Goal: Task Accomplishment & Management: Complete application form

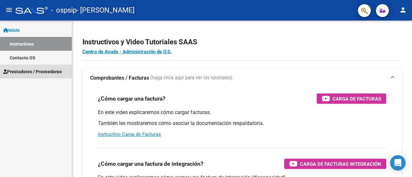
click at [27, 73] on span "Prestadores / Proveedores" at bounding box center [32, 71] width 59 height 7
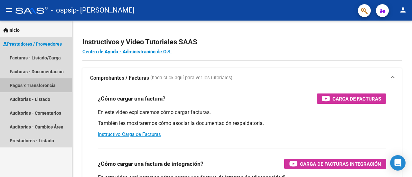
click at [34, 87] on link "Pagos x Transferencia" at bounding box center [36, 86] width 72 height 14
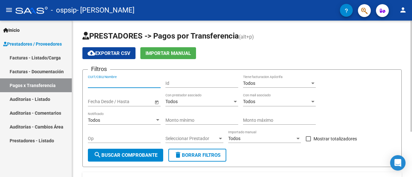
click at [123, 81] on input "CUIT/CBU/Nombre" at bounding box center [124, 83] width 73 height 5
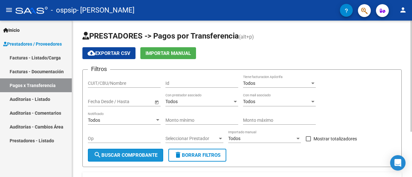
click at [149, 154] on span "search Buscar Comprobante" at bounding box center [126, 156] width 64 height 6
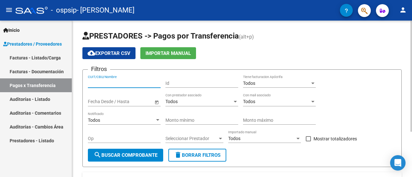
click at [124, 84] on input "CUIT/CBU/Nombre" at bounding box center [124, 83] width 73 height 5
type input "27 16094348 9"
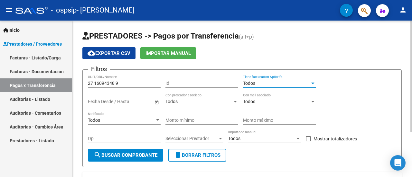
click at [314, 83] on div at bounding box center [313, 84] width 3 height 2
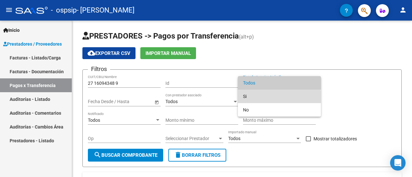
click at [263, 98] on span "Si" at bounding box center [279, 97] width 73 height 14
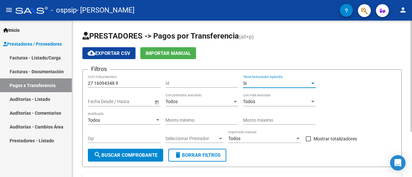
click at [314, 84] on div at bounding box center [313, 83] width 6 height 5
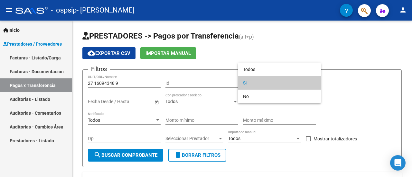
click at [280, 103] on div "Todos Si No" at bounding box center [279, 83] width 83 height 41
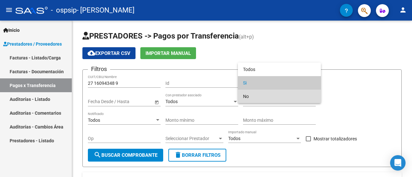
click at [259, 99] on span "No" at bounding box center [279, 97] width 73 height 14
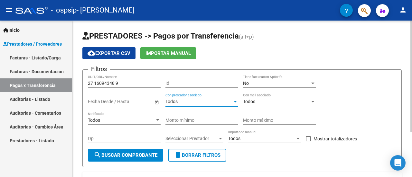
click at [235, 101] on div at bounding box center [235, 102] width 3 height 2
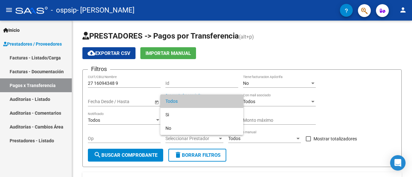
click at [125, 91] on div at bounding box center [206, 88] width 412 height 177
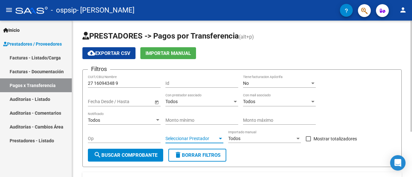
click at [221, 137] on div at bounding box center [221, 138] width 6 height 5
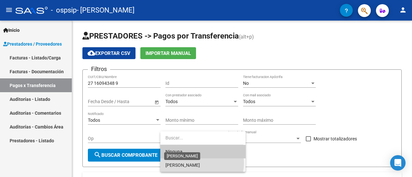
click at [200, 164] on span "[PERSON_NAME]" at bounding box center [183, 165] width 34 height 5
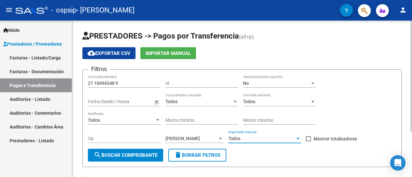
click at [298, 138] on div at bounding box center [298, 139] width 3 height 2
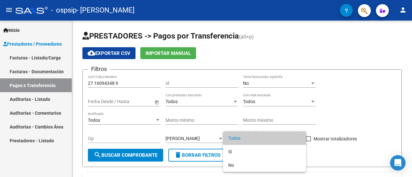
click at [330, 146] on div at bounding box center [206, 88] width 412 height 177
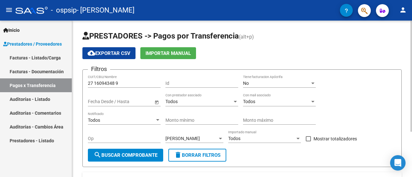
click at [148, 155] on span "search Buscar Comprobante" at bounding box center [126, 156] width 64 height 6
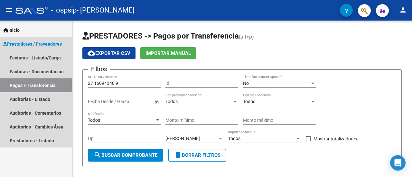
click at [45, 84] on link "Pagos x Transferencia" at bounding box center [36, 86] width 72 height 14
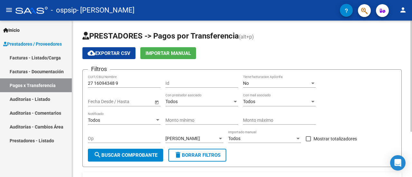
click at [180, 38] on span "PRESTADORES -> Pagos por Transferencia" at bounding box center [160, 36] width 157 height 9
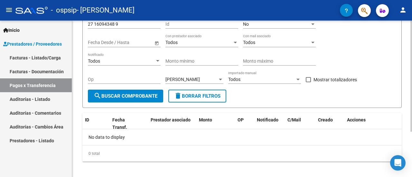
scroll to position [64, 0]
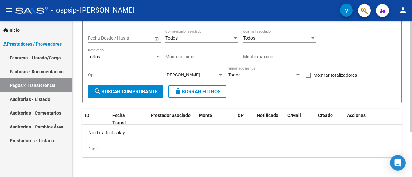
click at [412, 101] on div at bounding box center [412, 120] width 2 height 111
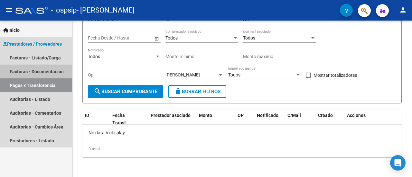
click at [21, 73] on link "Facturas - Documentación" at bounding box center [36, 72] width 72 height 14
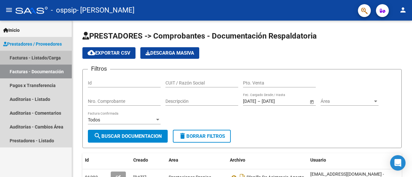
click at [23, 58] on link "Facturas - Listado/Carga" at bounding box center [36, 58] width 72 height 14
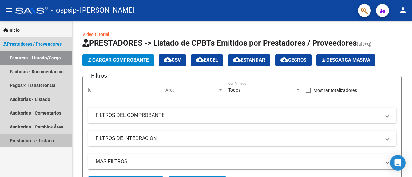
click at [46, 143] on link "Prestadores - Listado" at bounding box center [36, 141] width 72 height 14
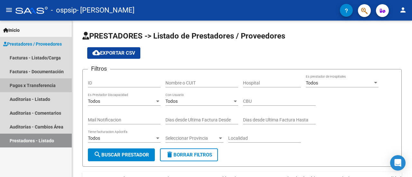
click at [38, 85] on link "Pagos x Transferencia" at bounding box center [36, 86] width 72 height 14
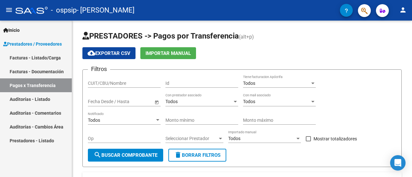
click at [15, 70] on link "Facturas - Documentación" at bounding box center [36, 72] width 72 height 14
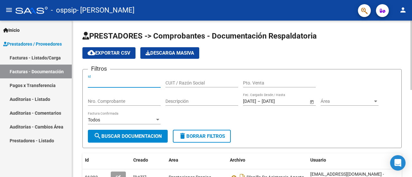
click at [132, 85] on input "Id" at bounding box center [124, 83] width 73 height 5
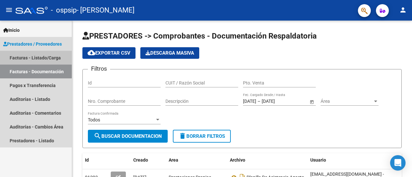
click at [19, 58] on link "Facturas - Listado/Carga" at bounding box center [36, 58] width 72 height 14
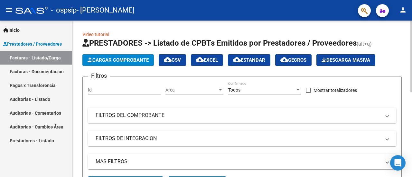
scroll to position [157, 0]
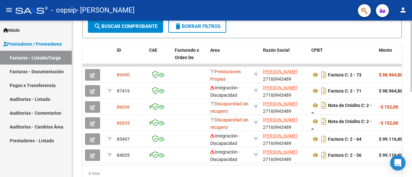
click at [412, 144] on div at bounding box center [412, 99] width 2 height 157
click at [412, 144] on div at bounding box center [412, 130] width 2 height 72
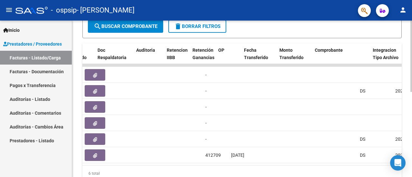
scroll to position [0, 407]
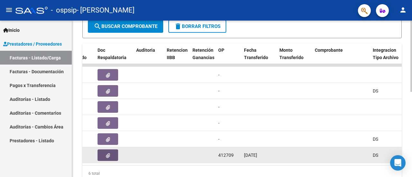
click at [109, 154] on icon "button" at bounding box center [108, 156] width 4 height 5
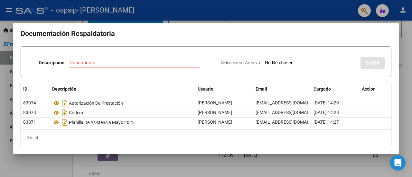
scroll to position [0, 0]
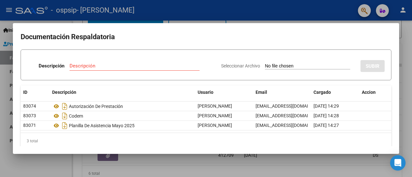
click at [120, 172] on div at bounding box center [206, 88] width 412 height 177
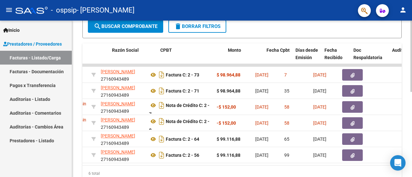
scroll to position [0, 149]
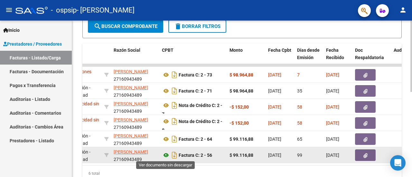
click at [168, 155] on icon at bounding box center [166, 156] width 8 height 8
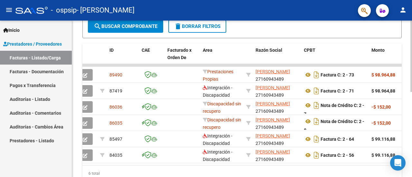
scroll to position [0, 0]
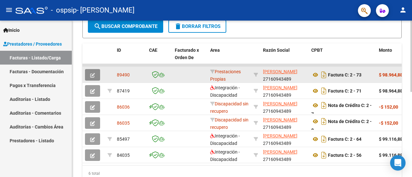
click at [93, 76] on icon "button" at bounding box center [92, 75] width 5 height 5
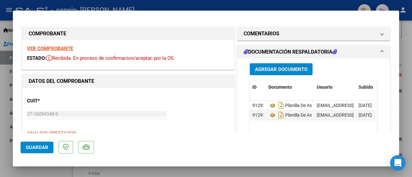
click at [407, 78] on div at bounding box center [206, 88] width 412 height 177
type input "$ 0,00"
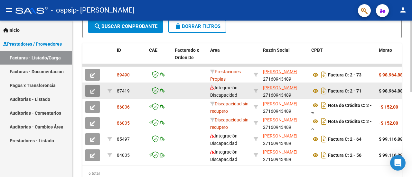
click at [93, 89] on icon "button" at bounding box center [92, 91] width 5 height 5
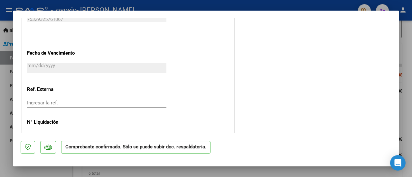
scroll to position [494, 0]
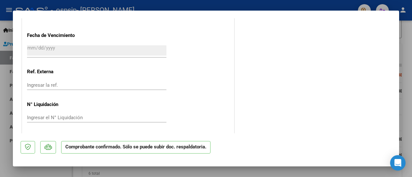
click at [1, 50] on div at bounding box center [206, 88] width 412 height 177
type input "$ 0,00"
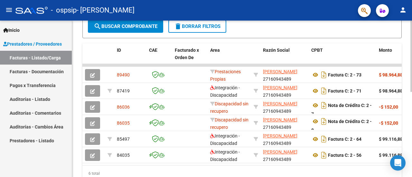
scroll to position [186, 0]
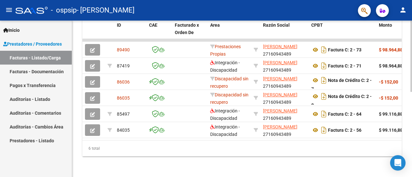
click at [411, 168] on div at bounding box center [412, 99] width 2 height 157
click at [411, 168] on div at bounding box center [412, 142] width 2 height 72
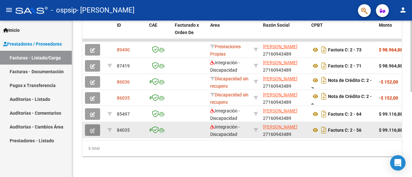
click at [93, 129] on button "button" at bounding box center [92, 131] width 15 height 12
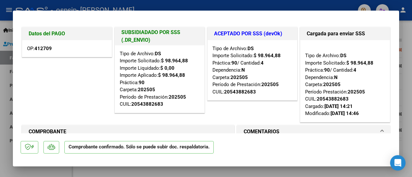
click at [408, 55] on div at bounding box center [206, 88] width 412 height 177
type input "$ 0,00"
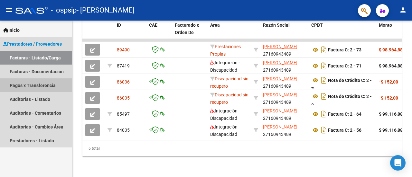
click at [25, 85] on link "Pagos x Transferencia" at bounding box center [36, 86] width 72 height 14
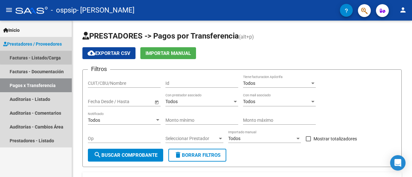
click at [45, 56] on link "Facturas - Listado/Carga" at bounding box center [36, 58] width 72 height 14
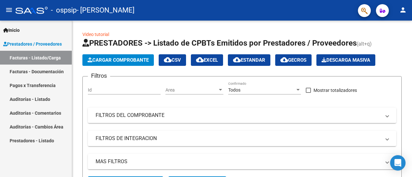
click at [40, 70] on link "Facturas - Documentación" at bounding box center [36, 72] width 72 height 14
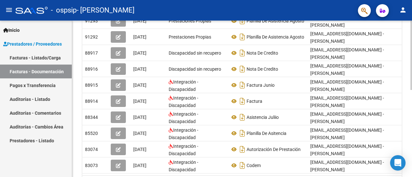
click at [411, 174] on div at bounding box center [412, 99] width 2 height 157
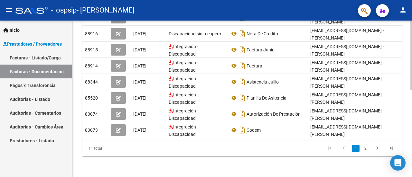
click at [411, 174] on div at bounding box center [412, 99] width 2 height 157
click at [411, 174] on div at bounding box center [412, 143] width 2 height 70
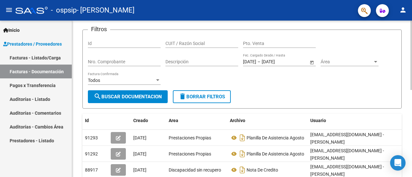
click at [412, 51] on div at bounding box center [412, 99] width 2 height 157
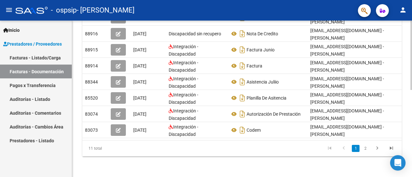
click at [411, 173] on div at bounding box center [412, 99] width 2 height 157
click at [411, 173] on div at bounding box center [412, 143] width 2 height 70
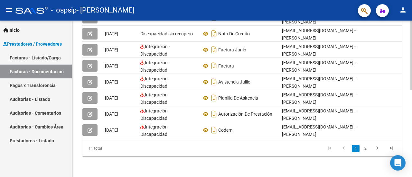
scroll to position [0, 35]
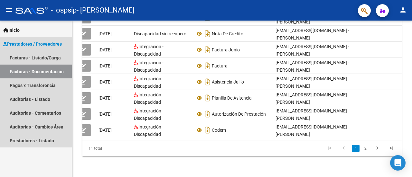
click at [36, 42] on span "Prestadores / Proveedores" at bounding box center [32, 44] width 59 height 7
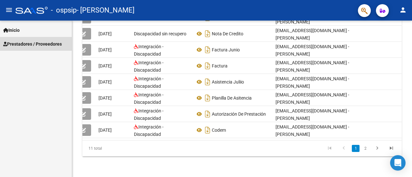
click at [36, 42] on span "Prestadores / Proveedores" at bounding box center [32, 44] width 59 height 7
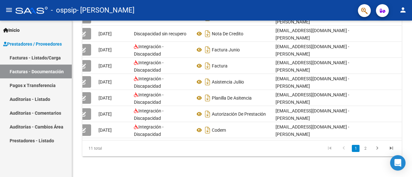
click at [34, 56] on link "Facturas - Listado/Carga" at bounding box center [36, 58] width 72 height 14
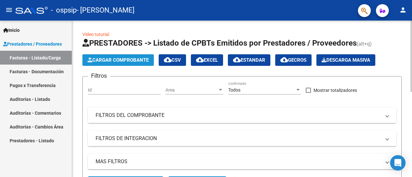
click at [120, 62] on span "Cargar Comprobante" at bounding box center [118, 60] width 61 height 6
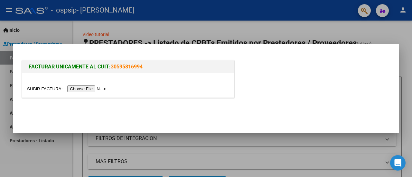
click at [372, 72] on div "FACTURAR UNICAMENTE AL CUIT: 30595816994" at bounding box center [206, 80] width 371 height 43
click at [395, 34] on div at bounding box center [206, 88] width 412 height 177
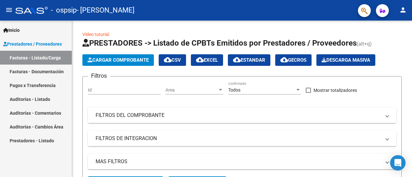
click at [388, 114] on span at bounding box center [387, 115] width 3 height 7
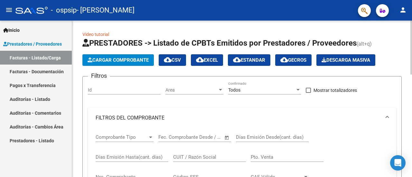
click at [386, 118] on span at bounding box center [387, 118] width 3 height 7
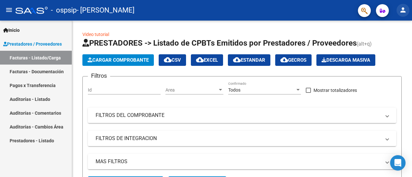
click at [404, 12] on mat-icon "person" at bounding box center [403, 10] width 8 height 8
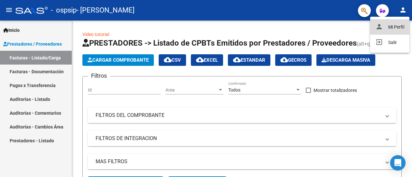
click at [398, 25] on button "person Mi Perfil" at bounding box center [389, 26] width 39 height 15
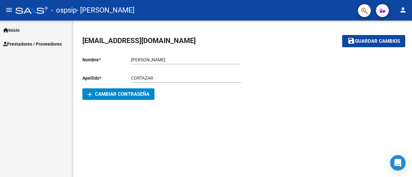
click at [340, 62] on div at bounding box center [322, 76] width 160 height 49
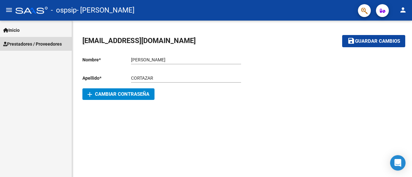
click at [35, 41] on span "Prestadores / Proveedores" at bounding box center [32, 44] width 59 height 7
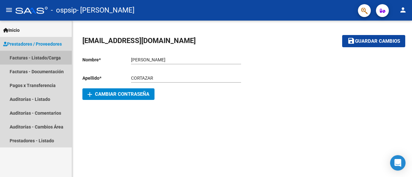
click at [9, 53] on link "Facturas - Listado/Carga" at bounding box center [36, 58] width 72 height 14
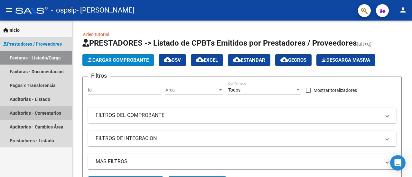
click at [21, 112] on link "Auditorías - Comentarios" at bounding box center [36, 113] width 72 height 14
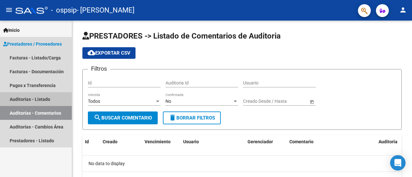
click at [31, 101] on link "Auditorías - Listado" at bounding box center [36, 99] width 72 height 14
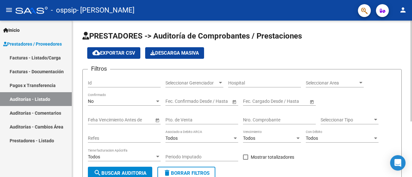
click at [410, 175] on div "PRESTADORES -> Auditoría de Comprobantes / Prestaciones cloud_download Exportar…" at bounding box center [242, 143] width 340 height 244
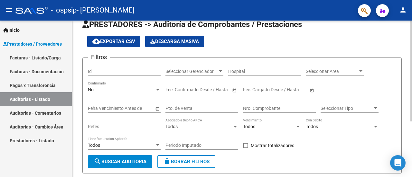
click at [410, 175] on div "PRESTADORES -> Auditoría de Comprobantes / Prestaciones cloud_download Exportar…" at bounding box center [242, 131] width 340 height 244
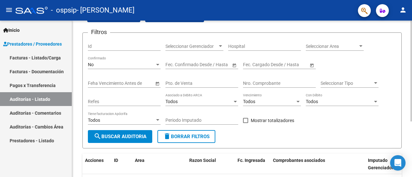
click at [410, 175] on div "PRESTADORES -> Auditoría de Comprobantes / Prestaciones cloud_download Exportar…" at bounding box center [242, 106] width 340 height 244
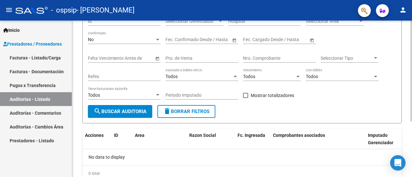
click at [410, 175] on div "PRESTADORES -> Auditoría de Comprobantes / Prestaciones cloud_download Exportar…" at bounding box center [242, 81] width 340 height 244
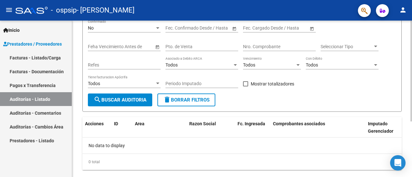
click at [410, 175] on div "PRESTADORES -> Auditoría de Comprobantes / Prestaciones cloud_download Exportar…" at bounding box center [242, 69] width 340 height 244
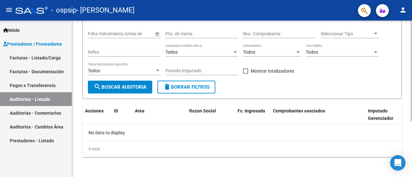
click at [410, 175] on div "PRESTADORES -> Auditoría de Comprobantes / Prestaciones cloud_download Exportar…" at bounding box center [242, 56] width 340 height 244
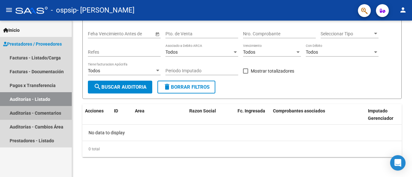
click at [42, 111] on link "Auditorías - Comentarios" at bounding box center [36, 113] width 72 height 14
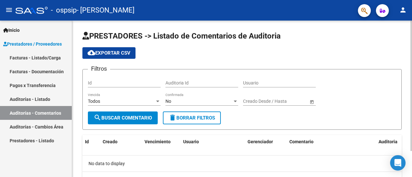
click at [194, 156] on div "No data to display" at bounding box center [242, 164] width 320 height 16
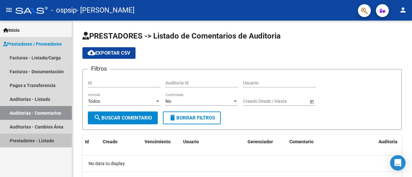
click at [51, 138] on link "Prestadores - Listado" at bounding box center [36, 141] width 72 height 14
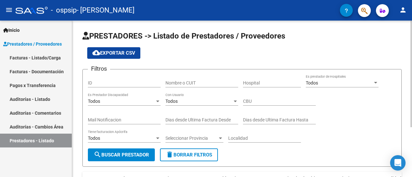
scroll to position [73, 0]
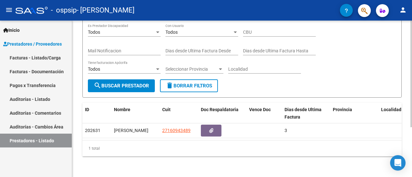
click at [412, 168] on div at bounding box center [412, 99] width 2 height 157
click at [76, 108] on div "PRESTADORES -> Listado de Prestadores / Proveedores cloud_download Exportar CSV…" at bounding box center [242, 64] width 340 height 226
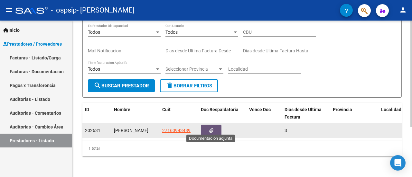
click at [211, 129] on icon "button" at bounding box center [211, 131] width 4 height 5
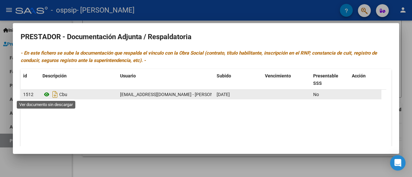
click at [47, 95] on icon at bounding box center [47, 95] width 8 height 8
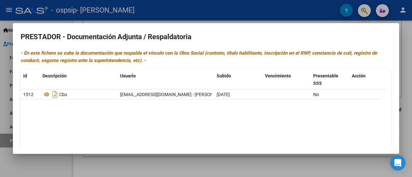
click at [7, 48] on div at bounding box center [206, 88] width 412 height 177
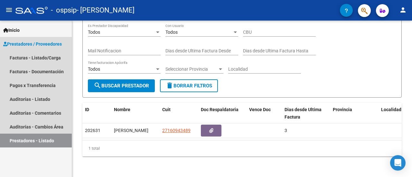
click at [42, 46] on span "Prestadores / Proveedores" at bounding box center [32, 44] width 59 height 7
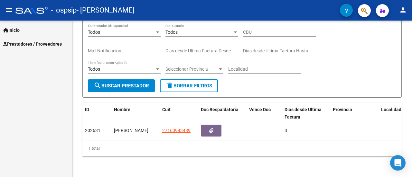
click at [41, 46] on span "Prestadores / Proveedores" at bounding box center [32, 44] width 59 height 7
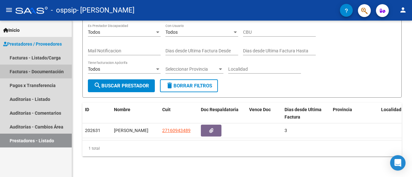
click at [39, 72] on link "Facturas - Documentación" at bounding box center [36, 72] width 72 height 14
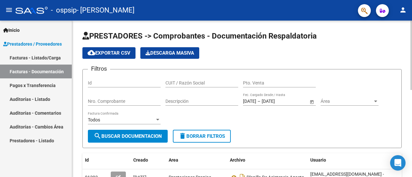
click at [412, 65] on div at bounding box center [412, 56] width 2 height 70
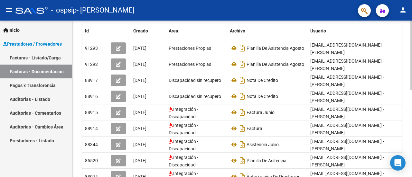
scroll to position [130, 0]
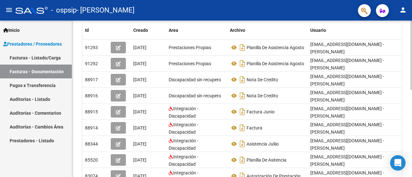
click at [407, 123] on div "PRESTADORES -> Comprobantes - Documentación Respaldatoria cloud_download Export…" at bounding box center [243, 64] width 342 height 349
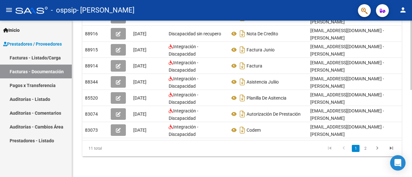
click at [411, 143] on div at bounding box center [412, 143] width 2 height 70
click at [365, 148] on link "2" at bounding box center [366, 148] width 8 height 7
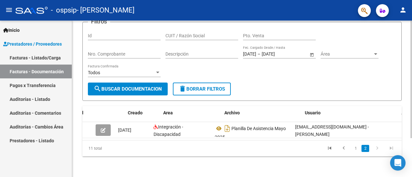
scroll to position [0, 0]
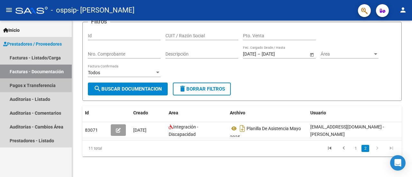
click at [33, 84] on link "Pagos x Transferencia" at bounding box center [36, 86] width 72 height 14
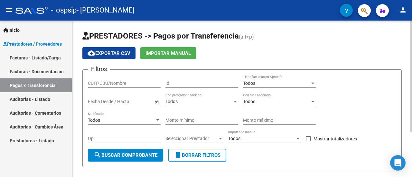
click at [412, 105] on div at bounding box center [412, 76] width 2 height 111
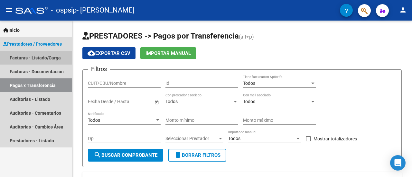
click at [53, 59] on link "Facturas - Listado/Carga" at bounding box center [36, 58] width 72 height 14
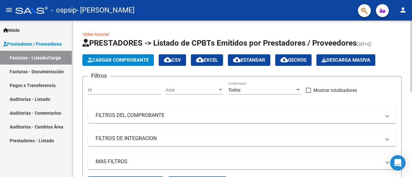
drag, startPoint x: 272, startPoint y: 102, endPoint x: 273, endPoint y: 127, distance: 24.5
click at [273, 129] on div "Filtros Id Area Area Todos Confirmado Mostrar totalizadores FILTROS DEL COMPROB…" at bounding box center [242, 129] width 309 height 95
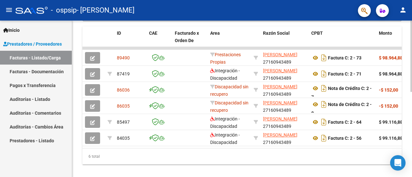
scroll to position [175, 0]
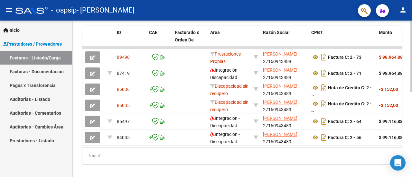
click at [409, 144] on div "Video tutorial PRESTADORES -> Listado de CPBTs Emitidos por Prestadores / Prove…" at bounding box center [243, 15] width 342 height 339
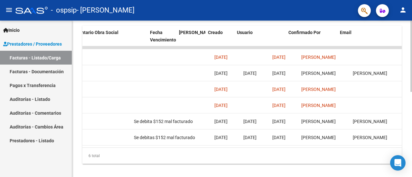
scroll to position [0, 1039]
